Goal: Task Accomplishment & Management: Use online tool/utility

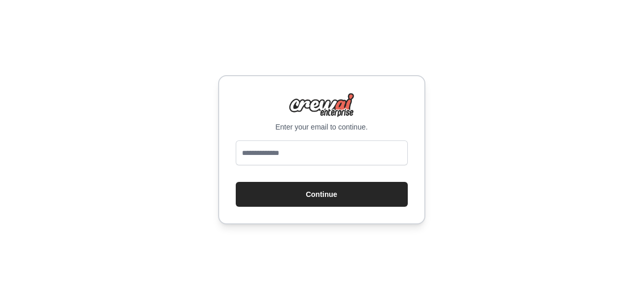
type input "**********"
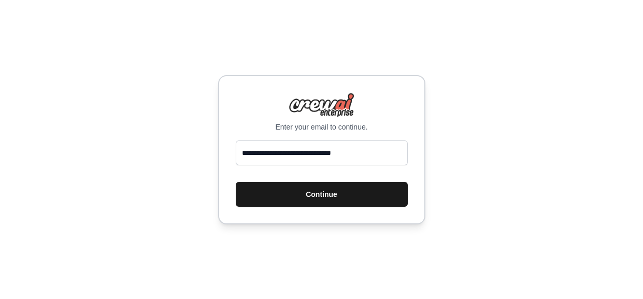
click at [352, 190] on button "Continue" at bounding box center [322, 194] width 172 height 25
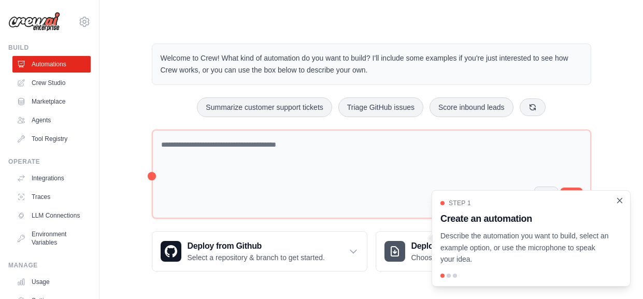
click at [620, 201] on icon "Close walkthrough" at bounding box center [620, 200] width 5 height 5
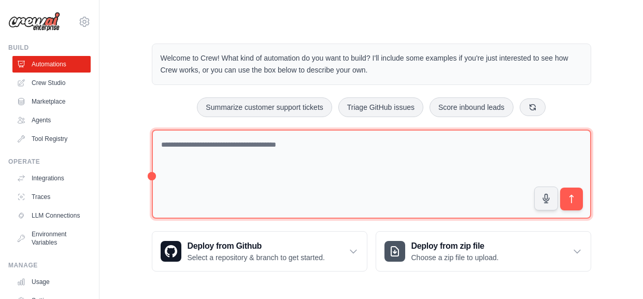
click at [331, 164] on textarea at bounding box center [371, 175] width 439 height 90
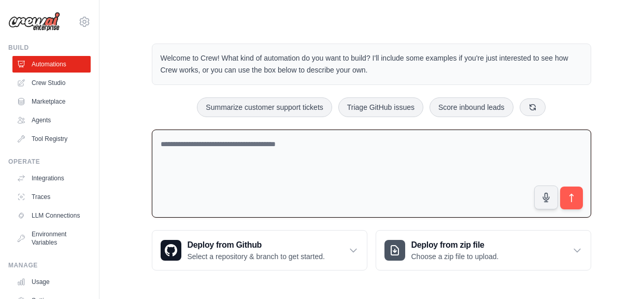
click at [331, 164] on textarea at bounding box center [371, 174] width 439 height 89
click at [276, 111] on button "Summarize customer support tickets" at bounding box center [264, 107] width 135 height 20
type textarea "**********"
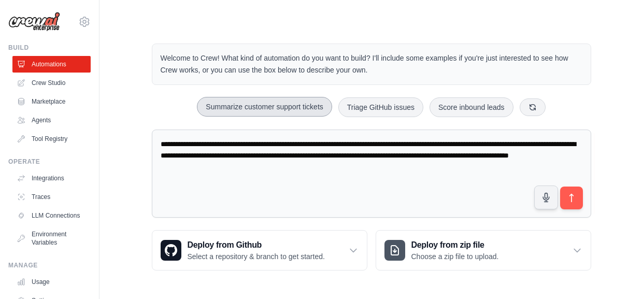
click at [276, 111] on button "Summarize customer support tickets" at bounding box center [264, 107] width 135 height 20
click at [275, 111] on button "Summarize customer support tickets" at bounding box center [264, 107] width 135 height 20
click at [61, 127] on link "Agents" at bounding box center [52, 120] width 78 height 17
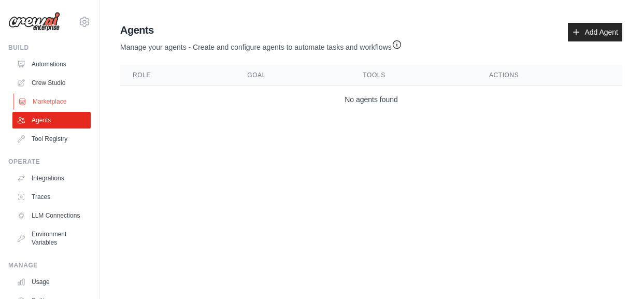
click at [74, 105] on link "Marketplace" at bounding box center [52, 101] width 78 height 17
